Goal: Task Accomplishment & Management: Use online tool/utility

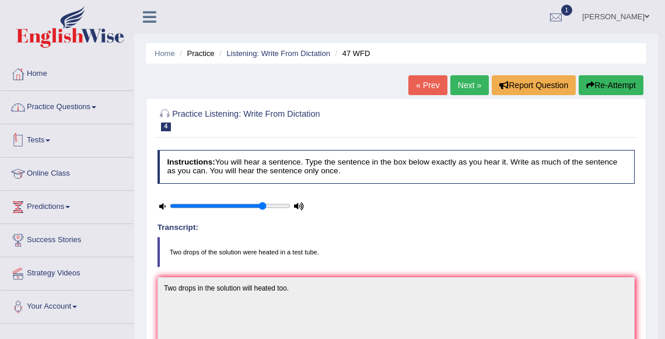
click at [42, 139] on link "Tests" at bounding box center [67, 138] width 133 height 29
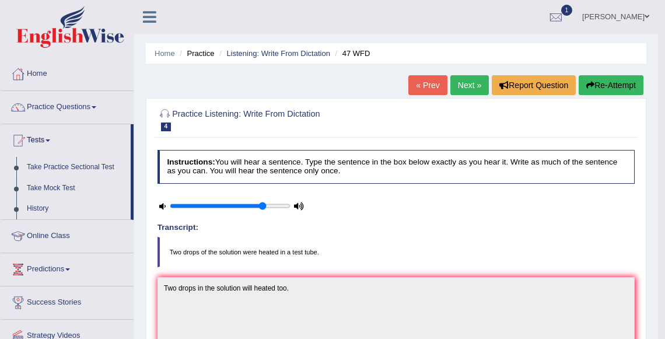
click at [49, 162] on link "Take Practice Sectional Test" at bounding box center [76, 167] width 109 height 21
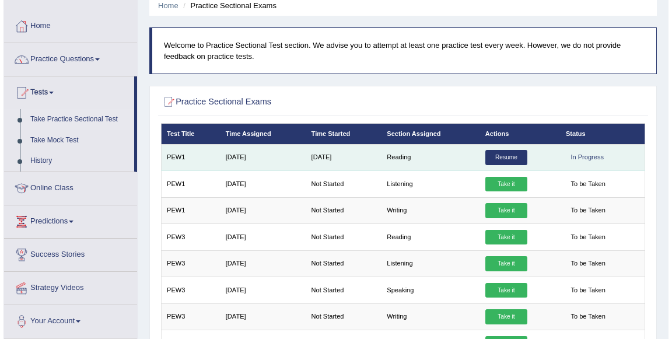
scroll to position [49, 0]
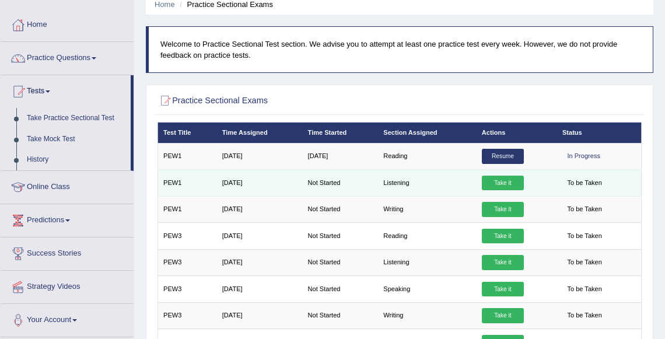
click at [508, 185] on link "Take it" at bounding box center [503, 183] width 42 height 15
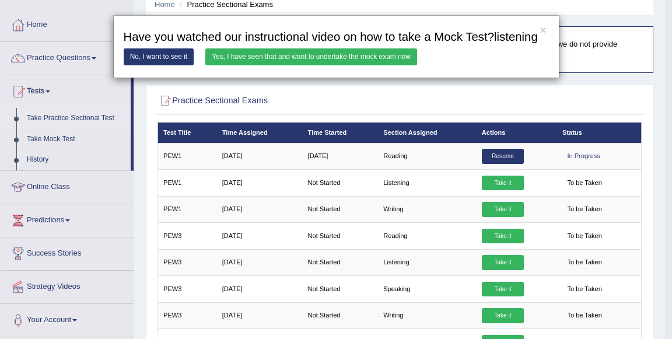
click at [274, 65] on link "Yes, I have seen that and want to undertake the mock exam now" at bounding box center [311, 56] width 212 height 17
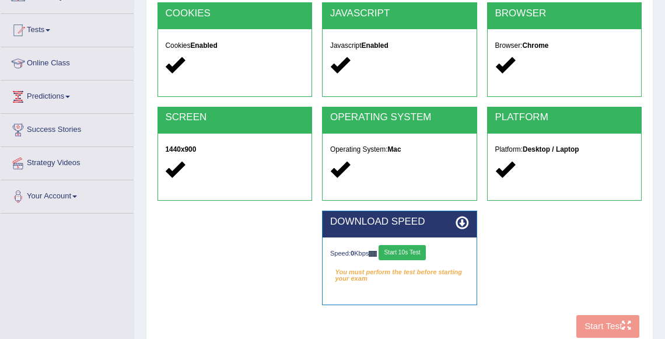
scroll to position [127, 0]
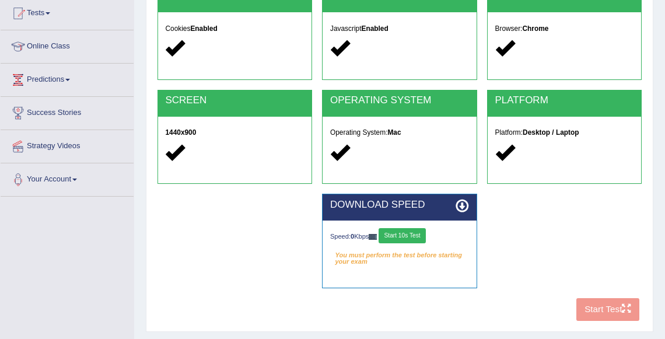
click at [410, 237] on button "Start 10s Test" at bounding box center [402, 235] width 47 height 15
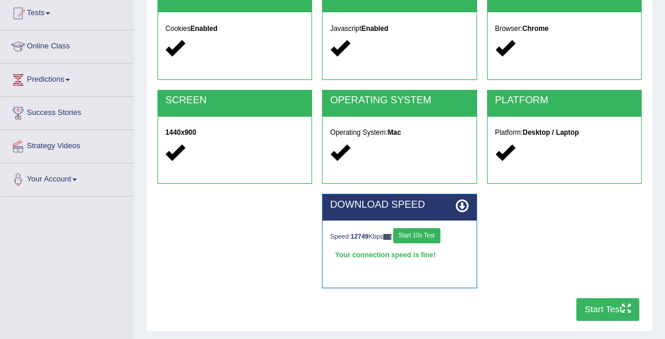
click at [600, 306] on button "Start Test" at bounding box center [608, 309] width 64 height 23
